Goal: Task Accomplishment & Management: Manage account settings

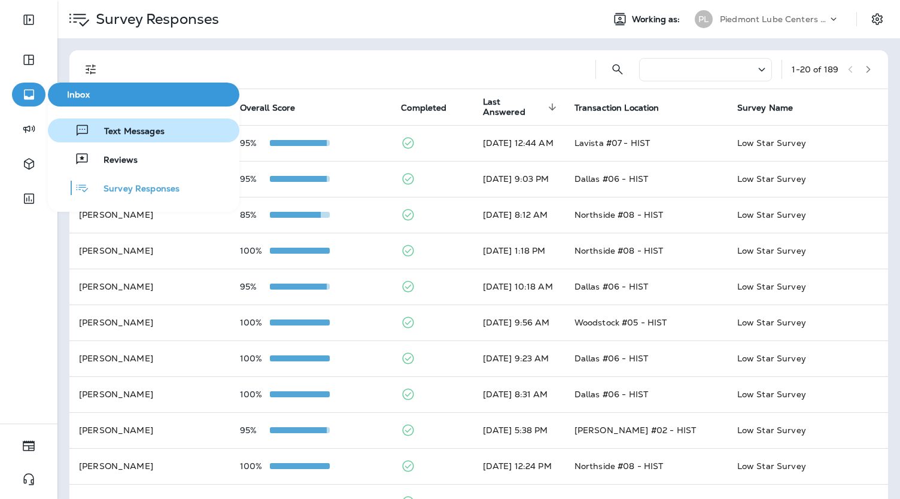
click at [174, 130] on button "Text Messages" at bounding box center [144, 131] width 192 height 24
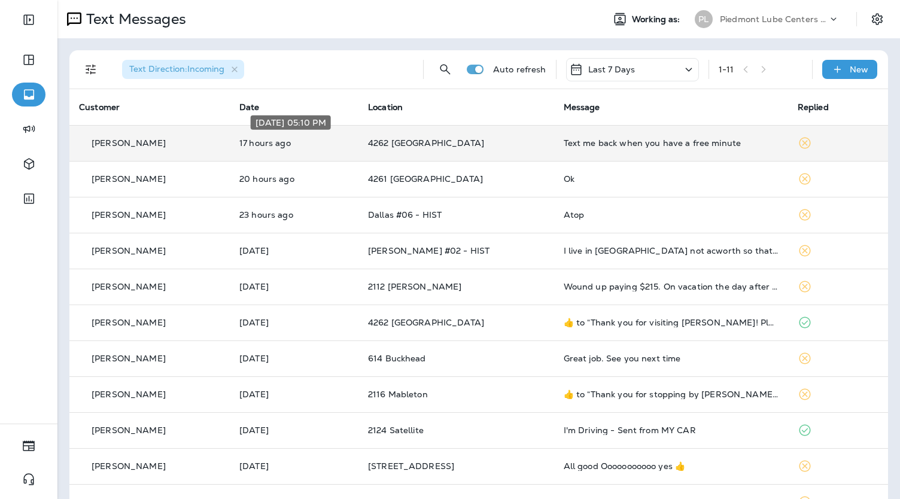
click at [275, 146] on p "17 hours ago" at bounding box center [294, 143] width 110 height 10
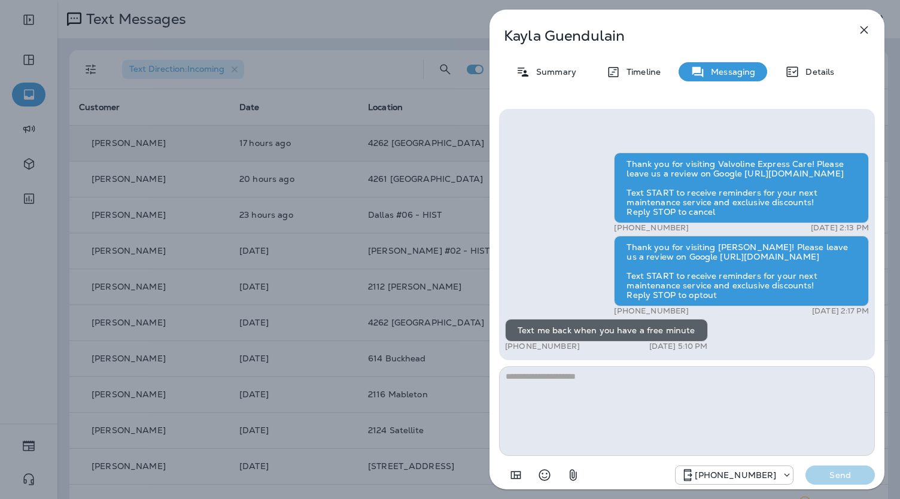
click at [381, 251] on div "[PERSON_NAME] Summary Timeline Messaging Details Thank you for visiting Valvoli…" at bounding box center [450, 249] width 900 height 499
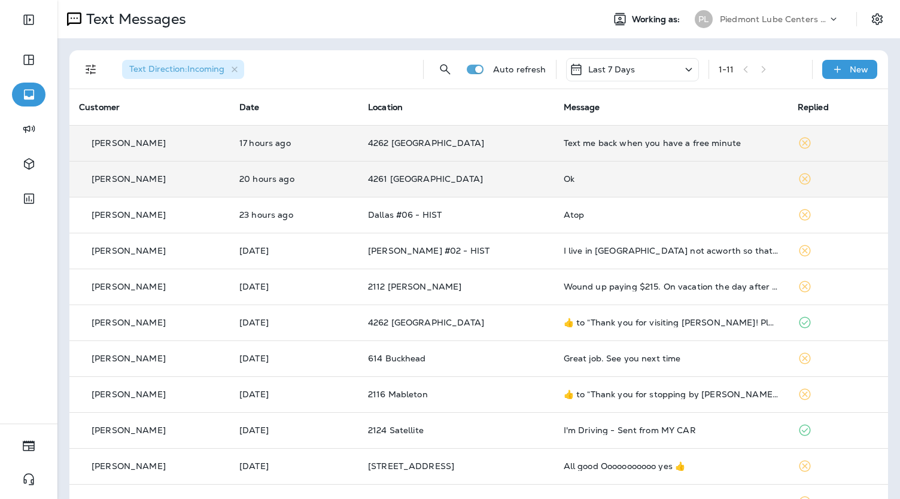
click at [508, 183] on p "4261 [GEOGRAPHIC_DATA]" at bounding box center [456, 179] width 177 height 10
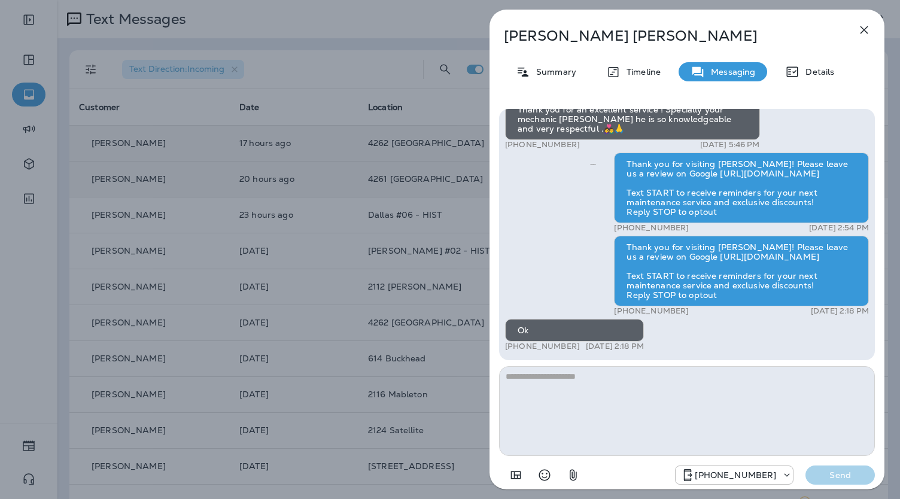
click at [366, 241] on div "[PERSON_NAME] Summary Timeline Messaging Details Thank you for visiting [PERSON…" at bounding box center [450, 249] width 900 height 499
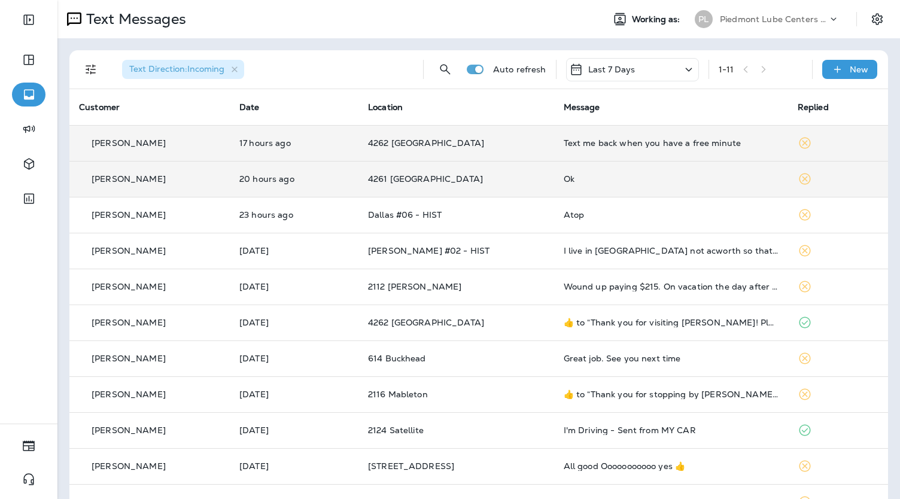
click at [535, 144] on td "4262 [GEOGRAPHIC_DATA]" at bounding box center [457, 143] width 196 height 36
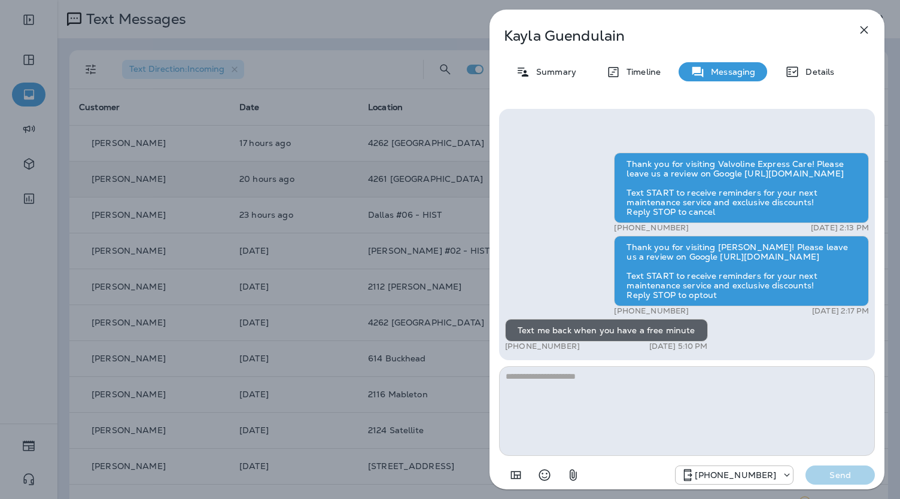
click at [320, 163] on div "[PERSON_NAME] Summary Timeline Messaging Details Thank you for visiting Valvoli…" at bounding box center [450, 249] width 900 height 499
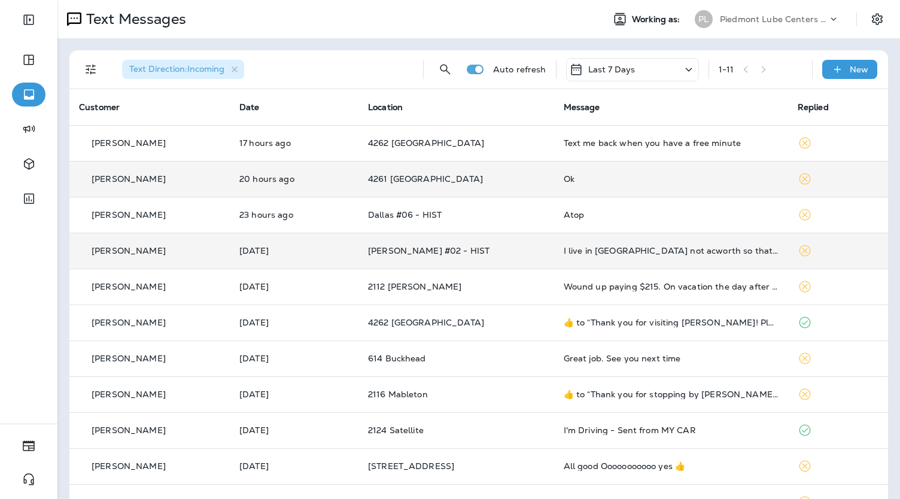
click at [522, 260] on td "[PERSON_NAME] #02 - HIST" at bounding box center [457, 251] width 196 height 36
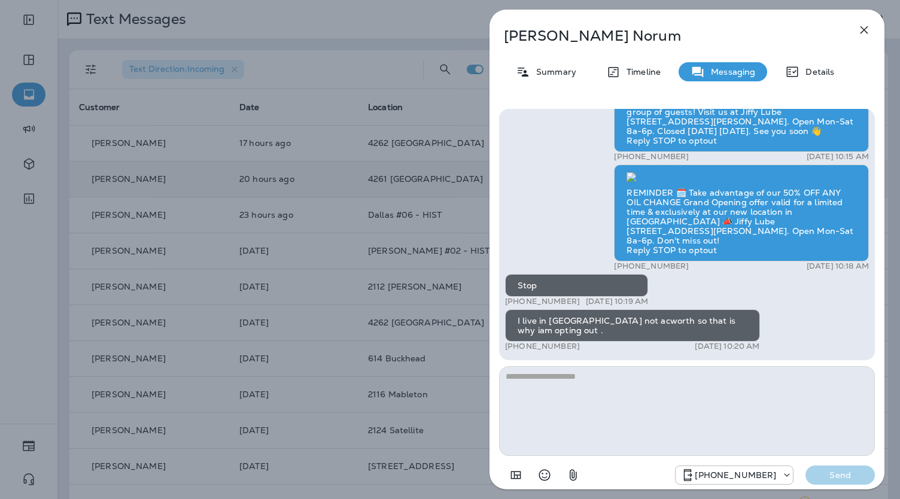
click at [318, 220] on div "[PERSON_NAME] Summary Timeline Messaging Details Thank you for visiting Valvoli…" at bounding box center [450, 249] width 900 height 499
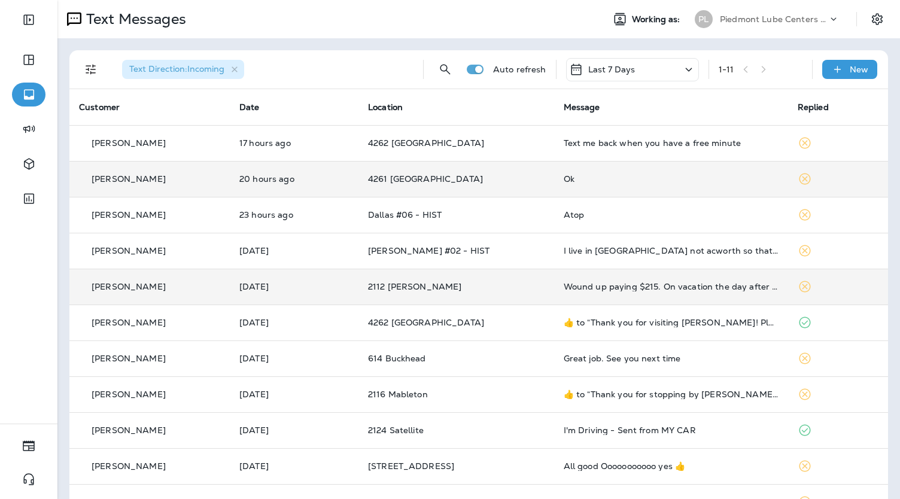
click at [482, 285] on p "2112 [PERSON_NAME]" at bounding box center [456, 287] width 177 height 10
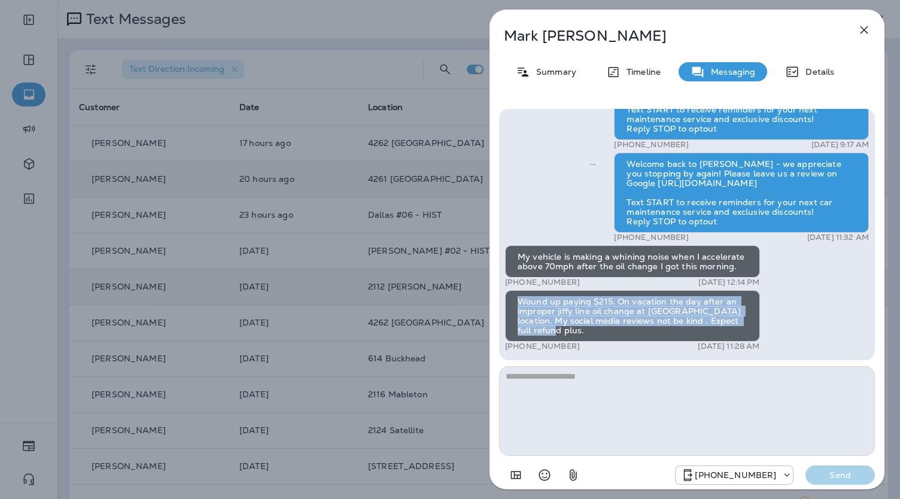
drag, startPoint x: 545, startPoint y: 332, endPoint x: 521, endPoint y: 302, distance: 38.3
click at [521, 302] on div "Wound up paying $215. On vacation the day after an improper jiffy line oil chan…" at bounding box center [632, 315] width 255 height 51
copy div "Wound up paying $215. On vacation the day after an improper jiffy line oil chan…"
click at [384, 257] on div "[PERSON_NAME] Summary Timeline Messaging Details Thank you for visiting [PERSON…" at bounding box center [450, 249] width 900 height 499
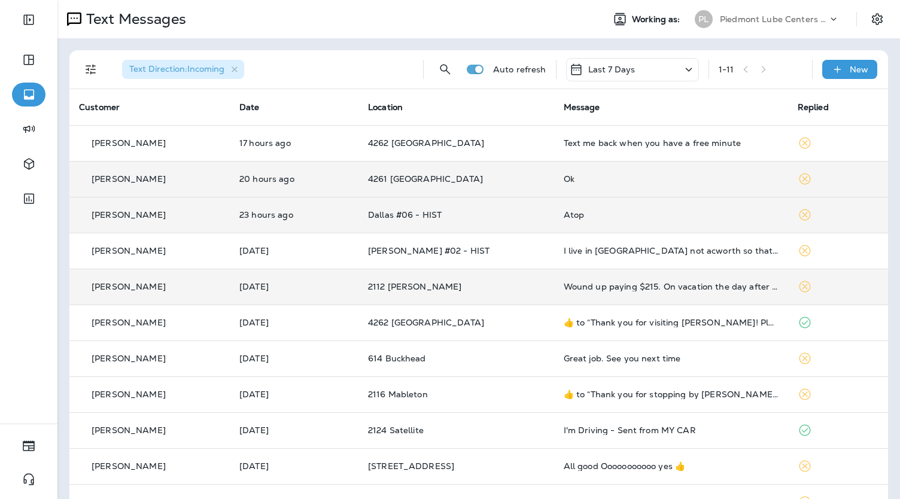
click at [500, 230] on td "Dallas #06 - HIST" at bounding box center [457, 215] width 196 height 36
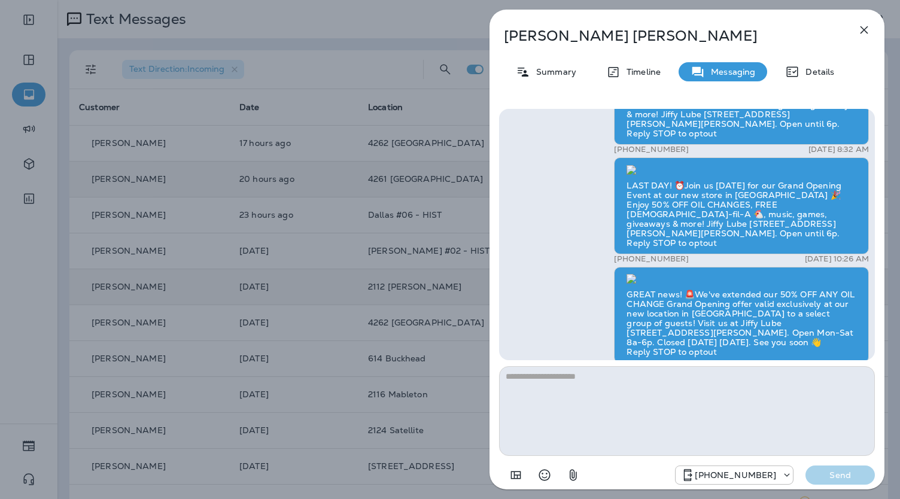
scroll to position [-297, 0]
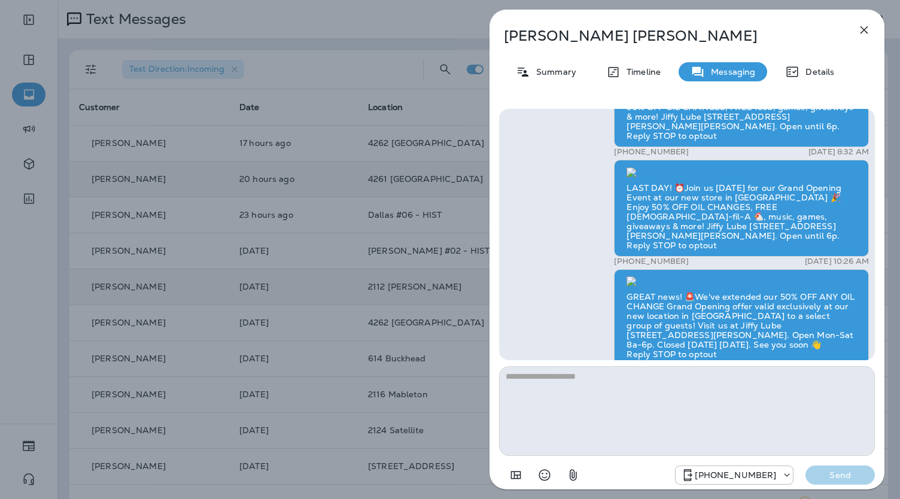
click at [412, 226] on div "[PERSON_NAME] Summary Timeline Messaging Details Thank you for visiting Valvoli…" at bounding box center [450, 249] width 900 height 499
